Goal: Information Seeking & Learning: Check status

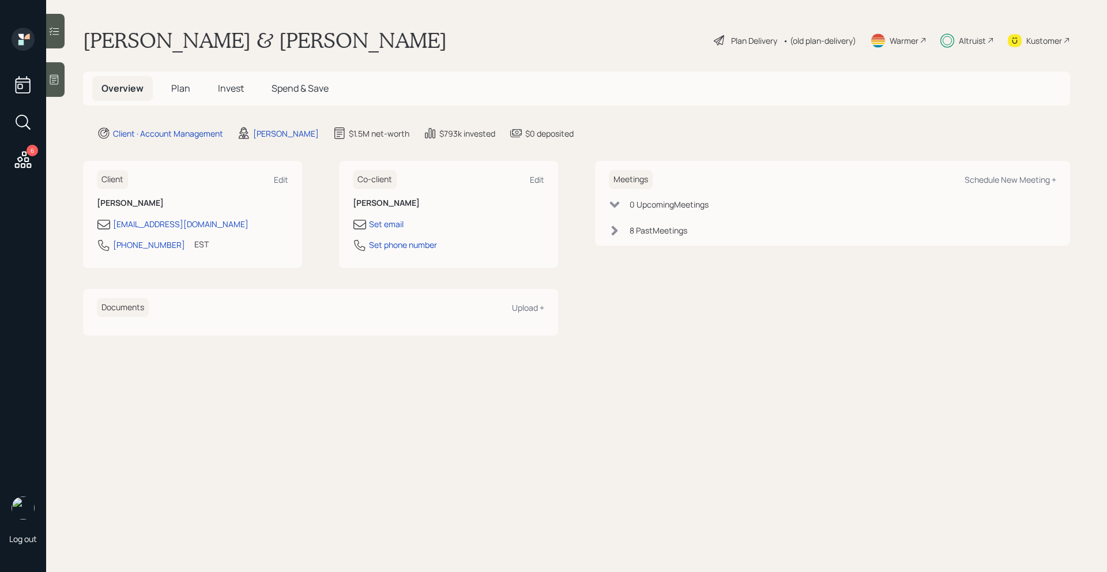
click at [232, 91] on span "Invest" at bounding box center [231, 88] width 26 height 13
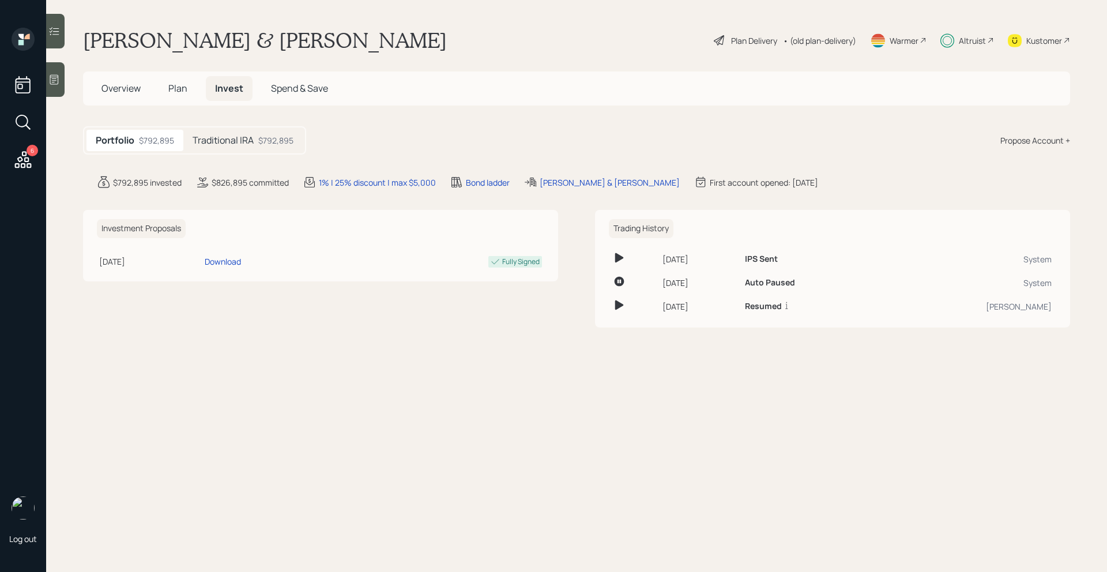
click at [260, 140] on div "$792,895" at bounding box center [275, 140] width 35 height 12
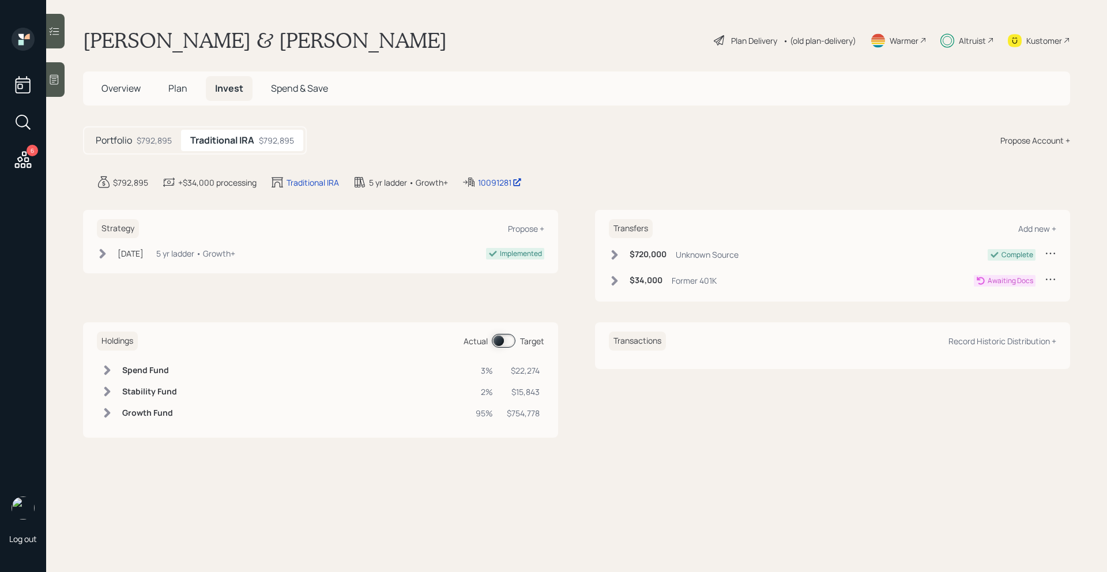
click at [613, 280] on icon at bounding box center [615, 281] width 12 height 12
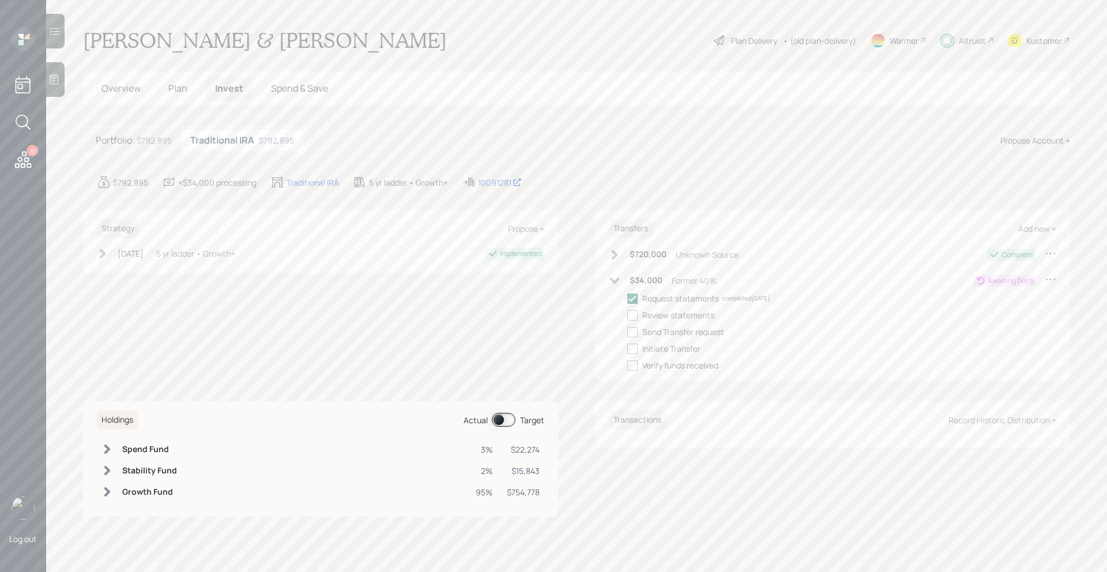
click at [613, 280] on icon at bounding box center [615, 280] width 10 height 6
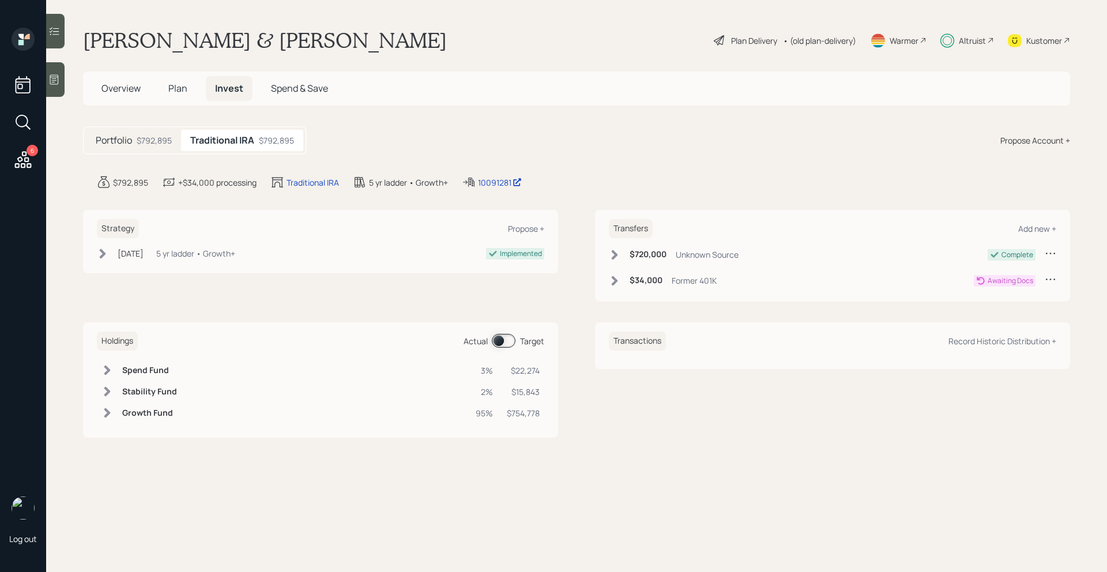
click at [176, 91] on span "Plan" at bounding box center [177, 88] width 19 height 13
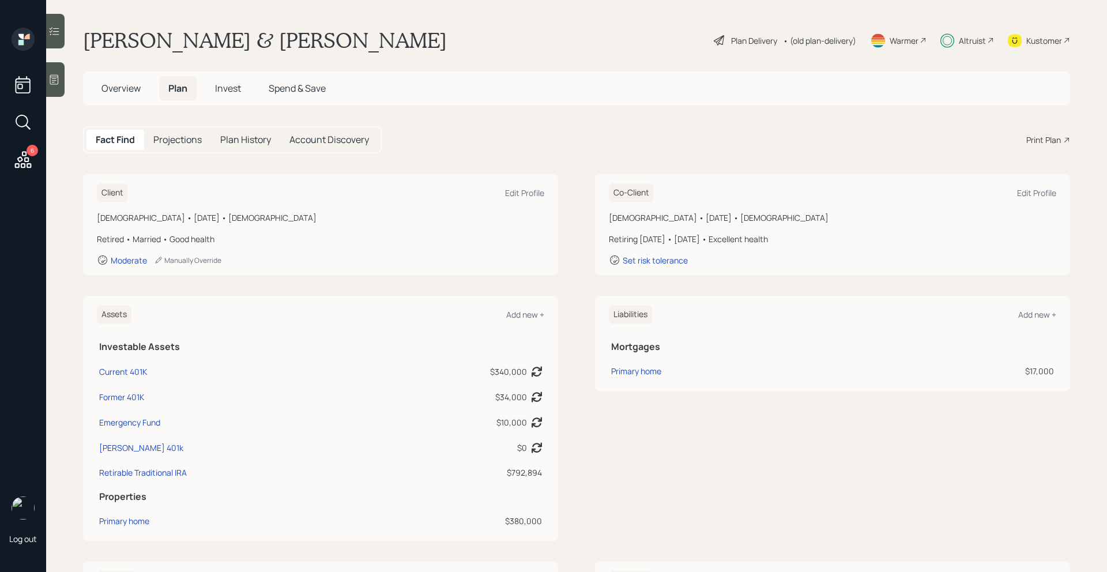
click at [228, 89] on span "Invest" at bounding box center [228, 88] width 26 height 13
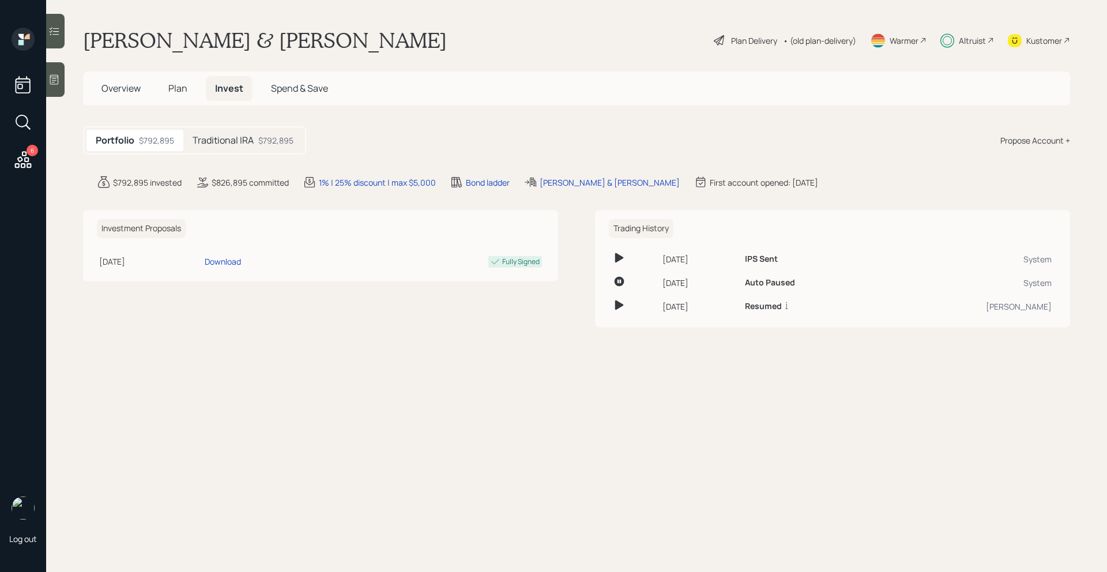
click at [268, 140] on div "$792,895" at bounding box center [275, 140] width 35 height 12
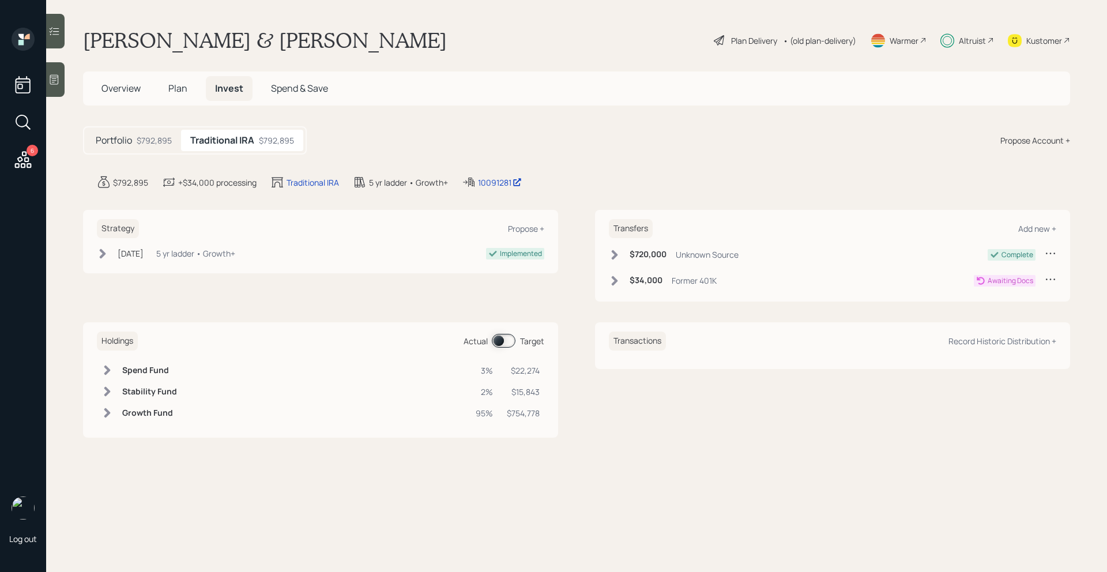
click at [1054, 280] on icon at bounding box center [1051, 279] width 12 height 12
click at [1055, 44] on div "Kustomer" at bounding box center [1045, 41] width 36 height 12
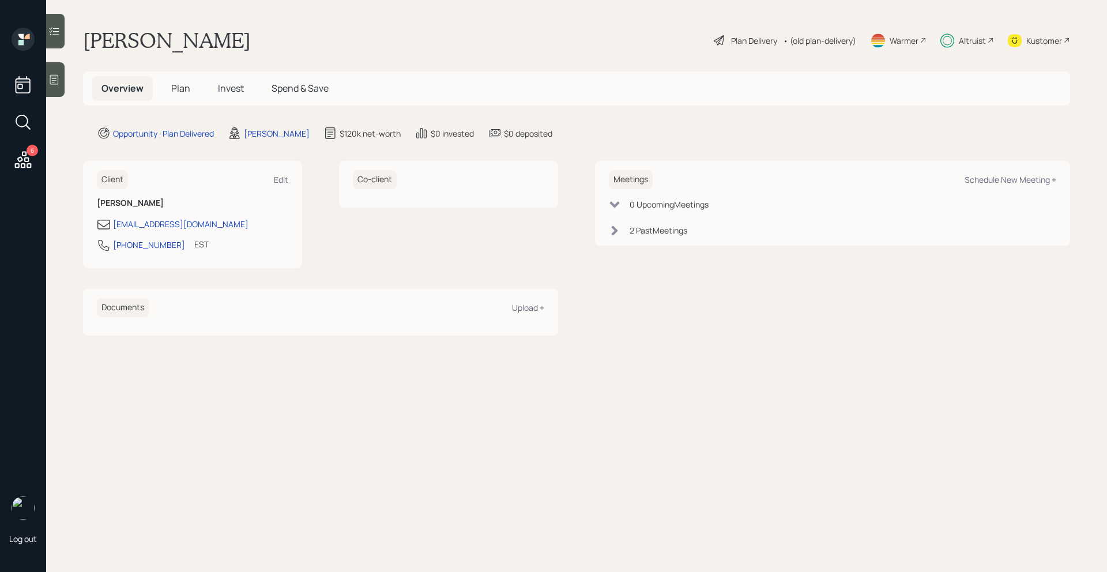
click at [235, 91] on span "Invest" at bounding box center [231, 88] width 26 height 13
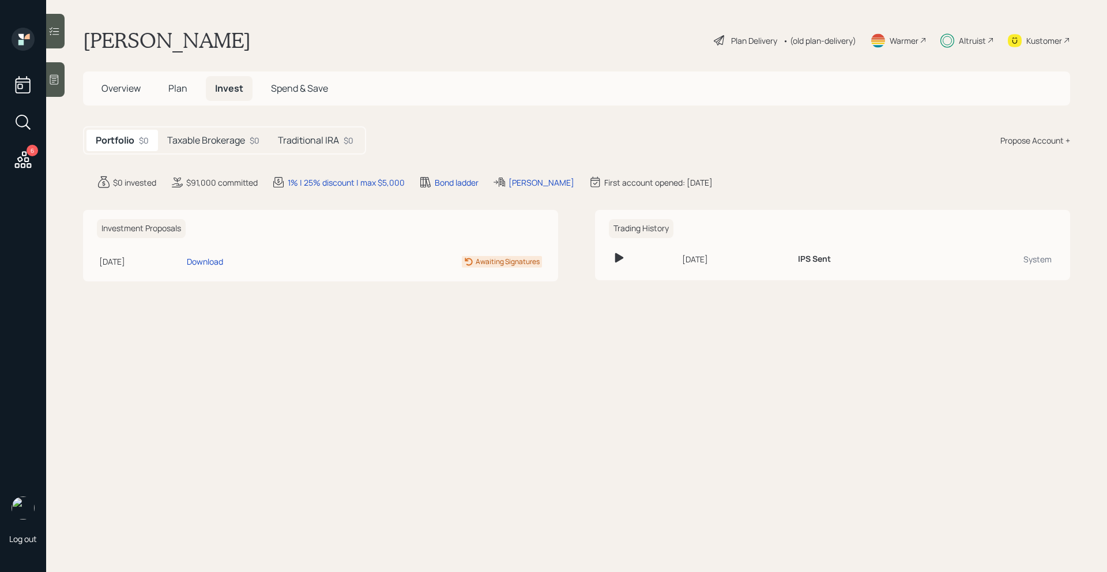
click at [325, 132] on div "Traditional IRA $0" at bounding box center [316, 140] width 94 height 21
